Goal: Task Accomplishment & Management: Manage account settings

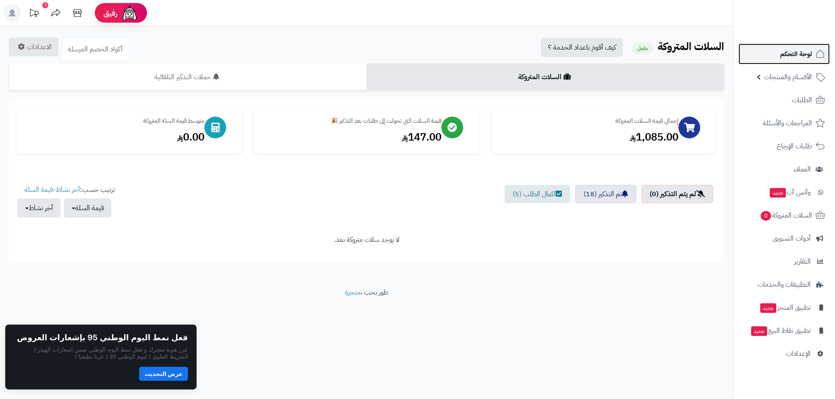
click at [819, 56] on icon at bounding box center [820, 54] width 10 height 10
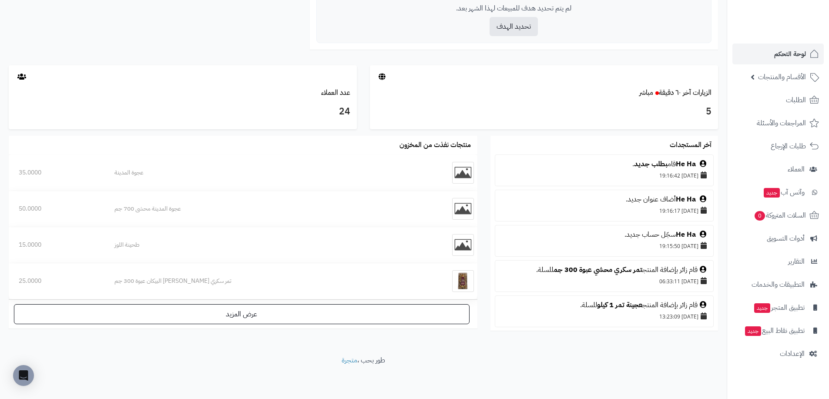
scroll to position [87, 0]
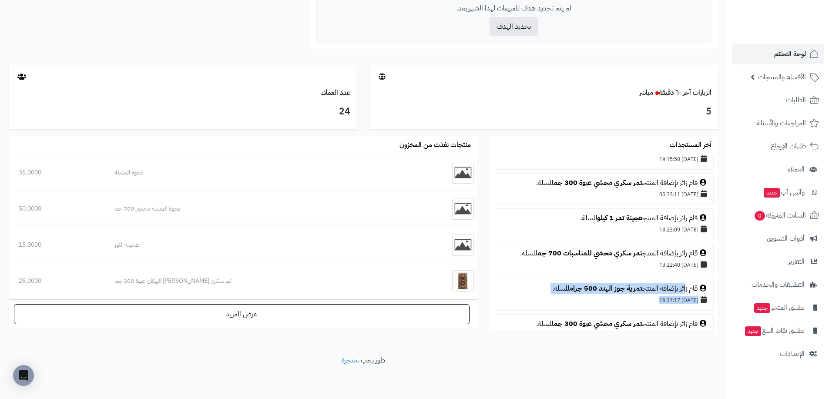
drag, startPoint x: 686, startPoint y: 293, endPoint x: 654, endPoint y: 296, distance: 32.3
click at [654, 296] on li "قام زائر بإضافة المنتج تمرية جوز الهند 500 جرام للسلة. 30/08/2025 16:37:17" at bounding box center [604, 295] width 219 height 32
click at [618, 296] on div "30/08/2025 16:37:17" at bounding box center [604, 300] width 209 height 12
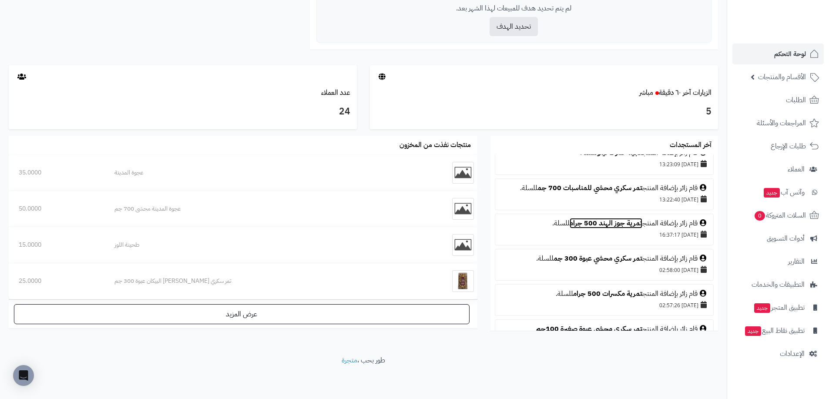
scroll to position [174, 0]
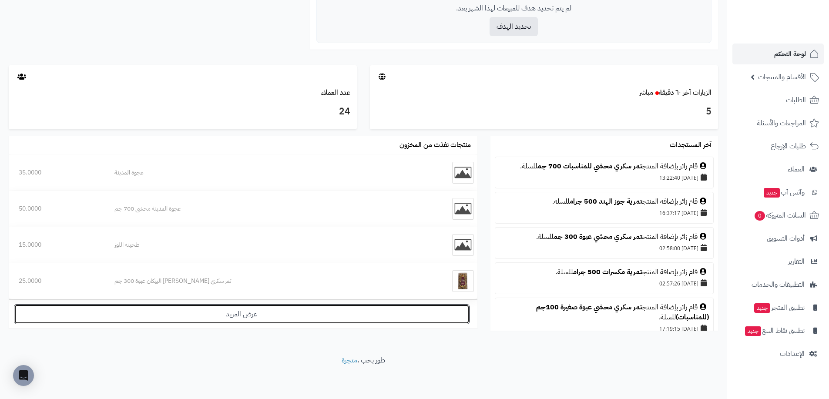
click at [397, 321] on link "عرض المزيد" at bounding box center [242, 314] width 456 height 20
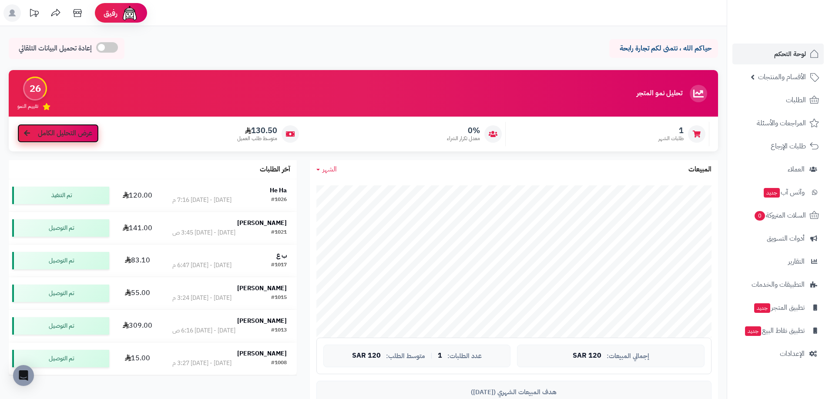
click at [89, 139] on link "عرض التحليل الكامل" at bounding box center [57, 133] width 81 height 19
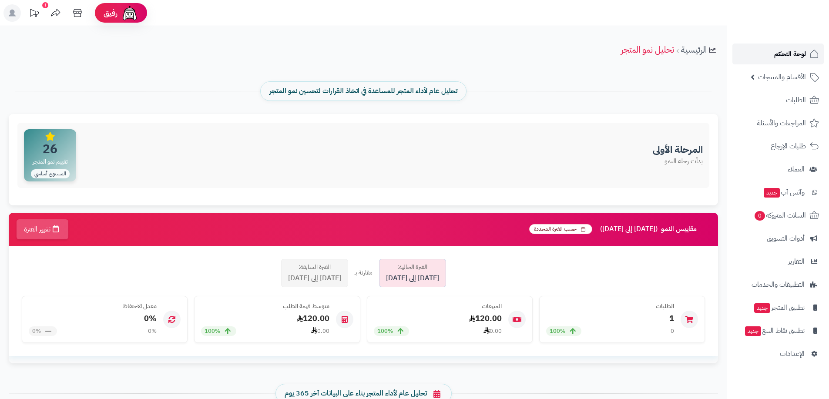
click at [792, 50] on span "لوحة التحكم" at bounding box center [790, 54] width 32 height 12
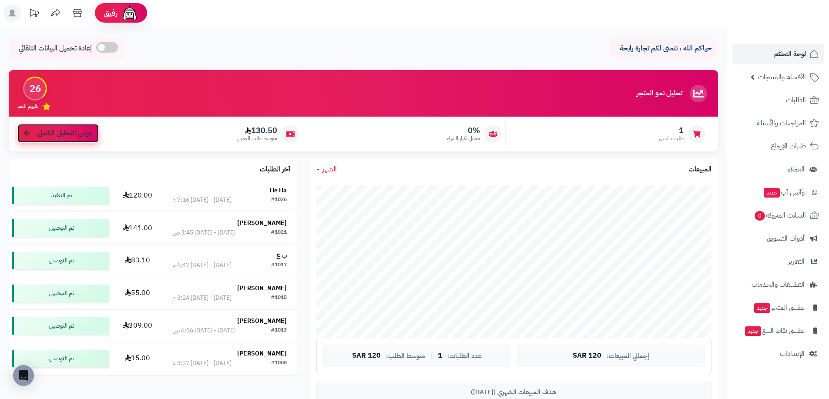
click at [83, 140] on link "عرض التحليل الكامل" at bounding box center [57, 133] width 81 height 19
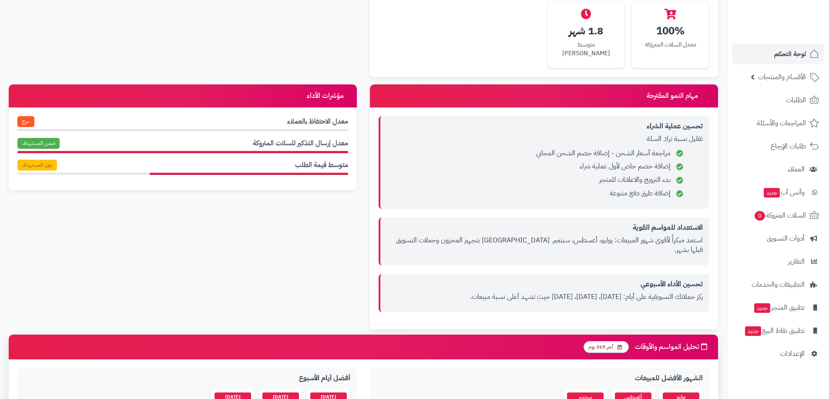
scroll to position [566, 0]
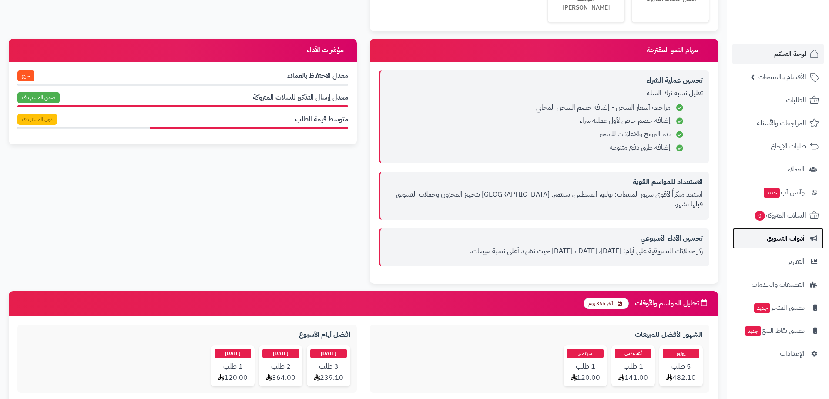
click at [779, 239] on span "أدوات التسويق" at bounding box center [786, 238] width 38 height 12
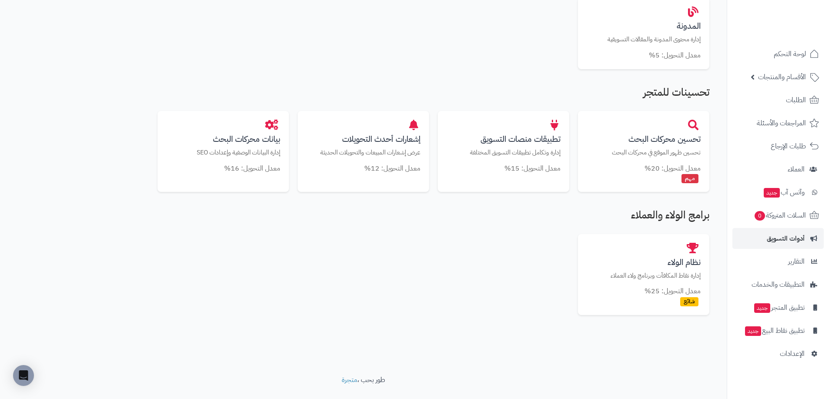
scroll to position [435, 0]
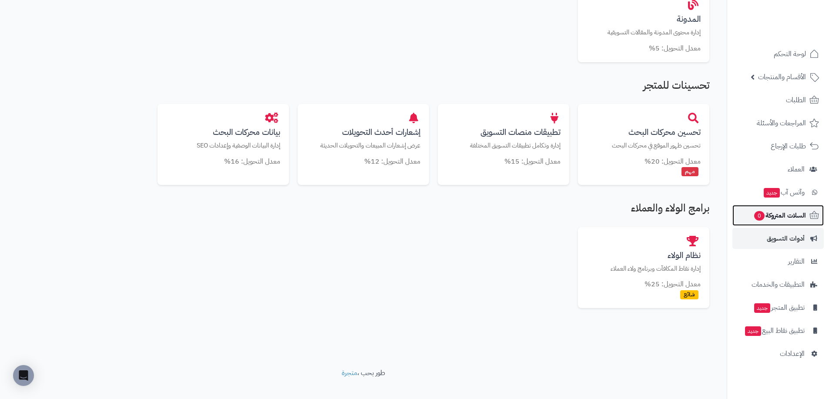
click at [779, 211] on span "السلات المتروكة 0" at bounding box center [779, 215] width 53 height 12
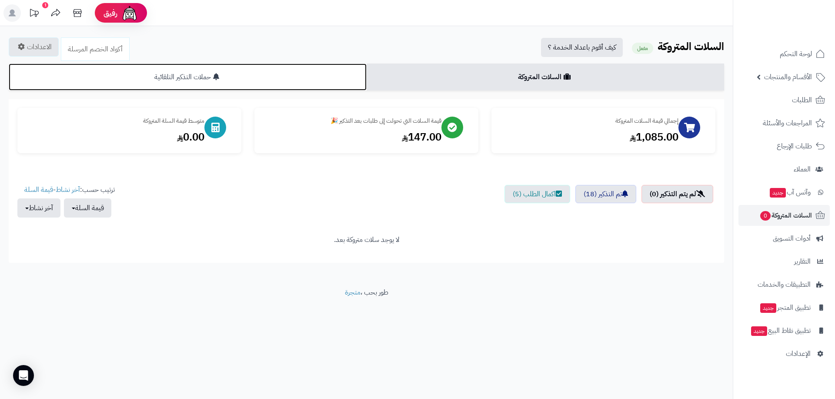
click at [259, 82] on link "حملات التذكير التلقائية" at bounding box center [188, 77] width 358 height 27
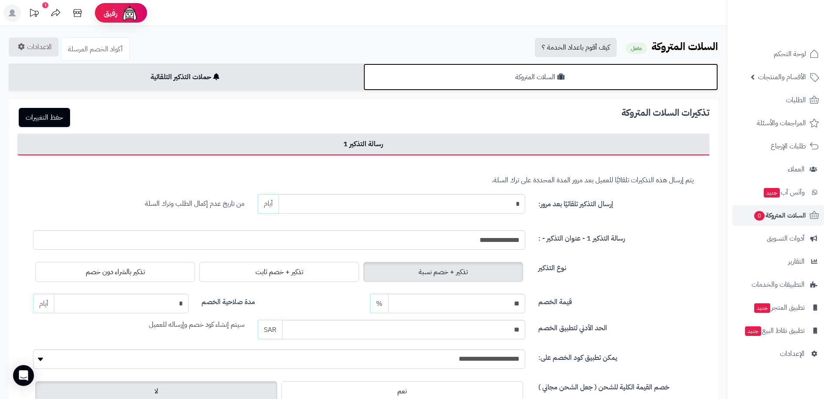
click at [523, 82] on link "السلات المتروكة" at bounding box center [540, 77] width 355 height 27
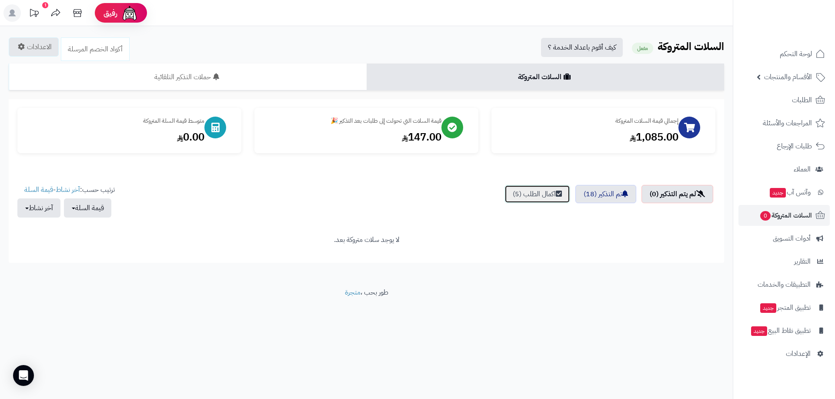
click at [533, 195] on link "اكمال الطلب (5)" at bounding box center [538, 194] width 66 height 18
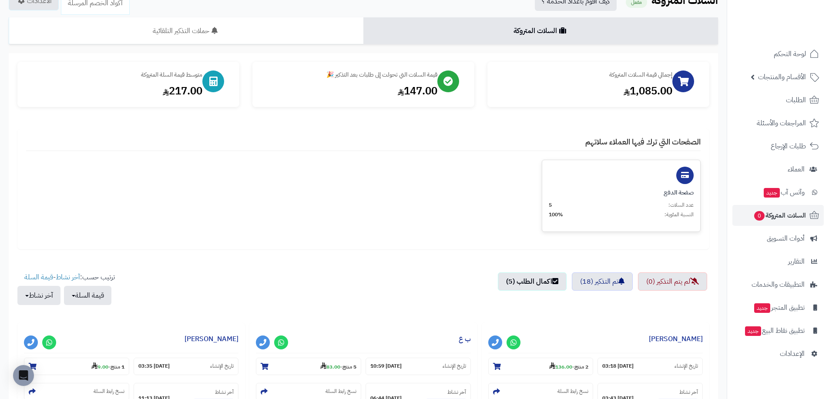
scroll to position [44, 0]
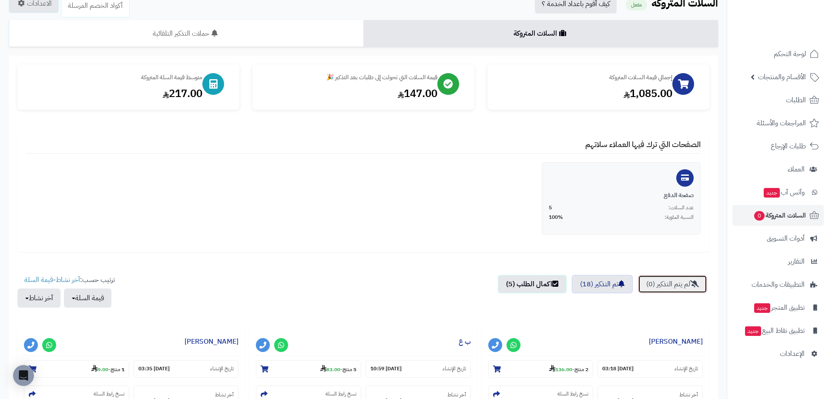
click at [667, 287] on link "لم يتم التذكير (0)" at bounding box center [672, 284] width 69 height 18
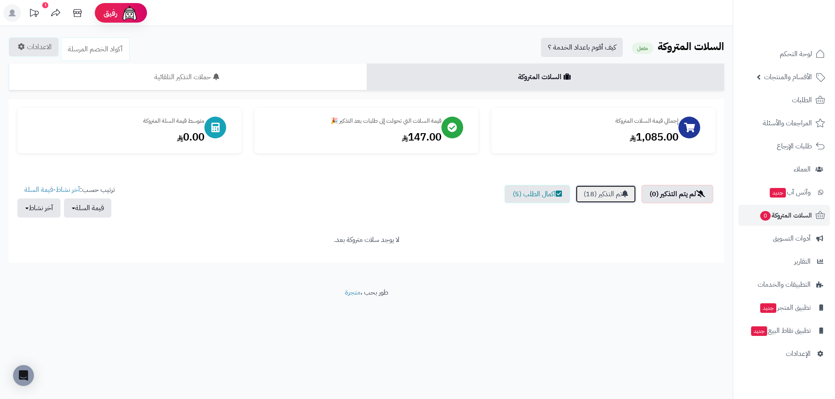
click at [603, 193] on link "تم التذكير (18)" at bounding box center [606, 194] width 61 height 18
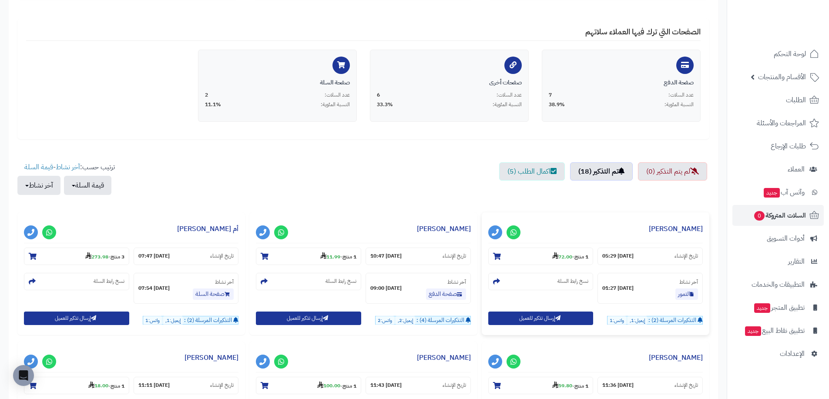
scroll to position [174, 0]
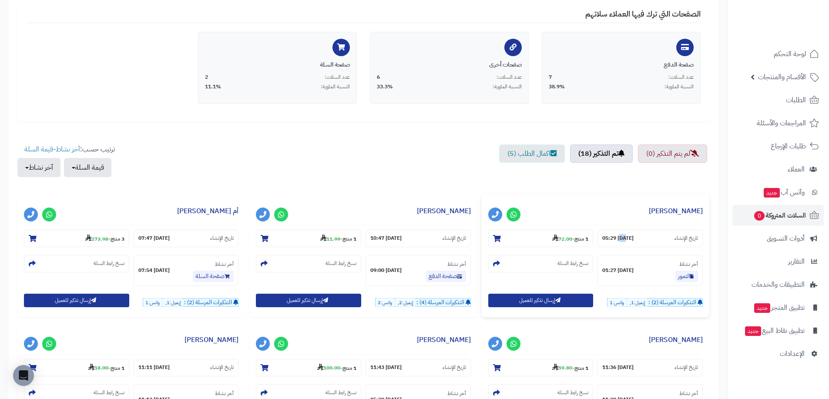
click at [622, 241] on strong "[DATE] 05:29" at bounding box center [617, 238] width 31 height 7
drag, startPoint x: 648, startPoint y: 238, endPoint x: 627, endPoint y: 238, distance: 21.3
click at [627, 238] on section "تاريخ الإنشاء [DATE] 05:29" at bounding box center [649, 238] width 105 height 17
click at [668, 237] on section "تاريخ الإنشاء [DATE] 05:29" at bounding box center [649, 238] width 105 height 17
drag, startPoint x: 686, startPoint y: 237, endPoint x: 679, endPoint y: 239, distance: 7.2
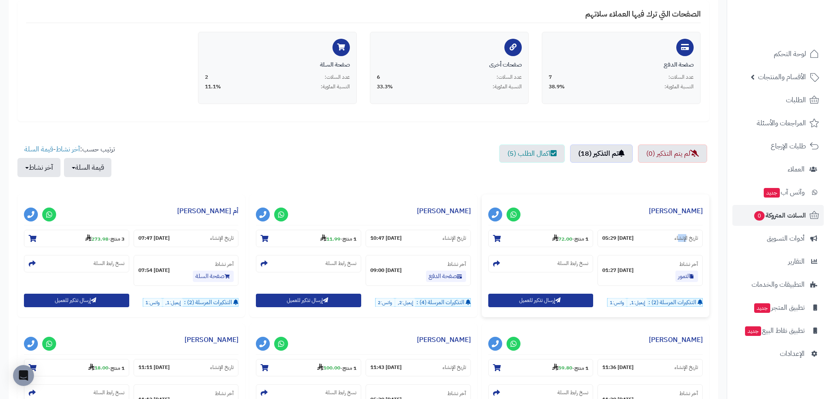
click at [679, 239] on small "تاريخ الإنشاء" at bounding box center [685, 238] width 23 height 7
drag, startPoint x: 629, startPoint y: 237, endPoint x: 622, endPoint y: 239, distance: 7.4
click at [622, 239] on strong "[DATE] 05:29" at bounding box center [617, 238] width 31 height 7
drag, startPoint x: 399, startPoint y: 239, endPoint x: 386, endPoint y: 245, distance: 13.8
click at [386, 245] on section "تاريخ الإنشاء [DATE] 10:47" at bounding box center [418, 238] width 105 height 17
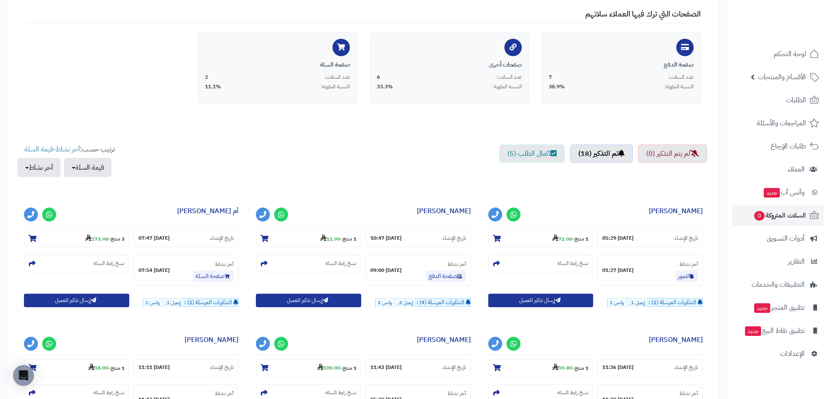
click at [420, 191] on div "إجمالي قيمة السلات المتروكة 1,085.00 قيمة السلات التي تحولت إلى طلبات بعد التذك…" at bounding box center [363, 399] width 692 height 930
